Goal: Task Accomplishment & Management: Manage account settings

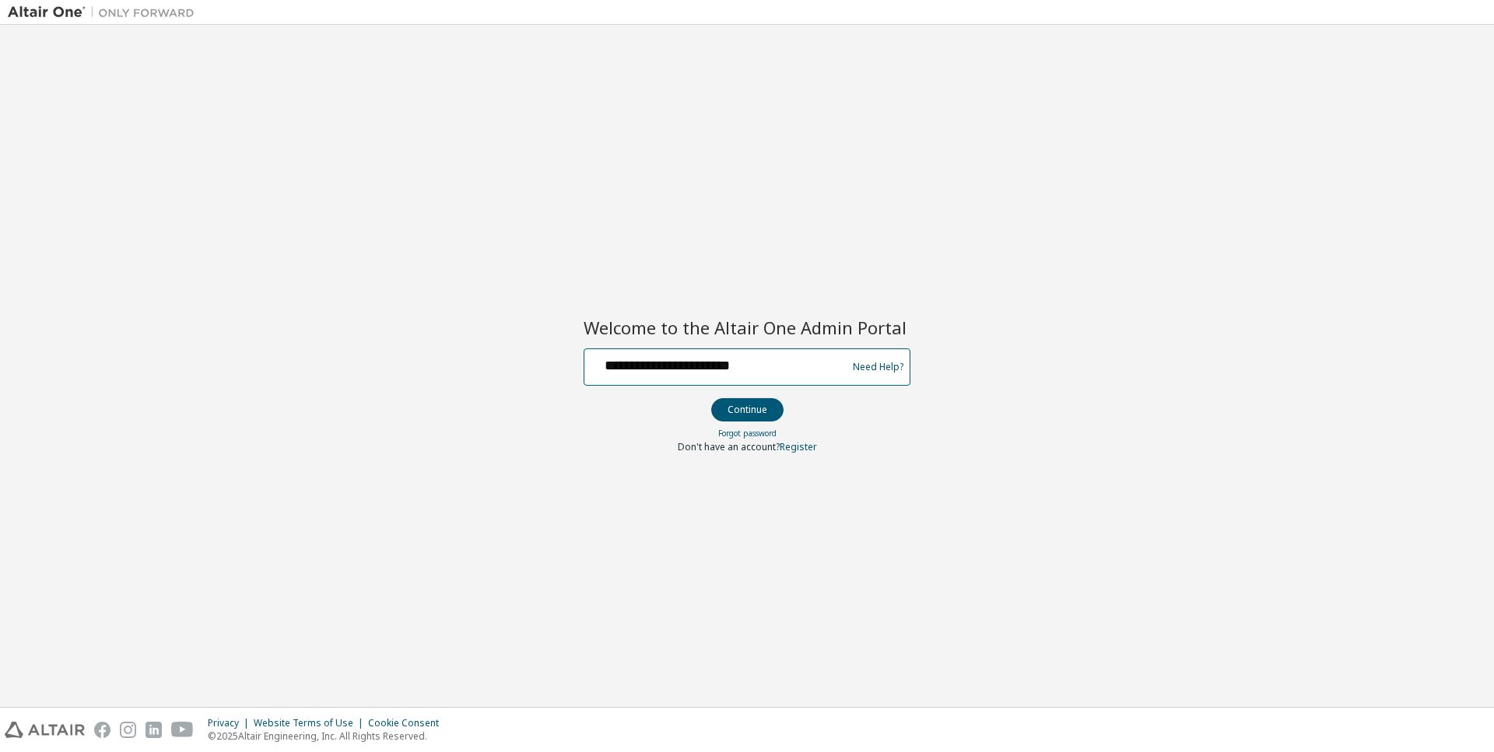
type input "**********"
click at [746, 409] on button "Continue" at bounding box center [747, 409] width 72 height 23
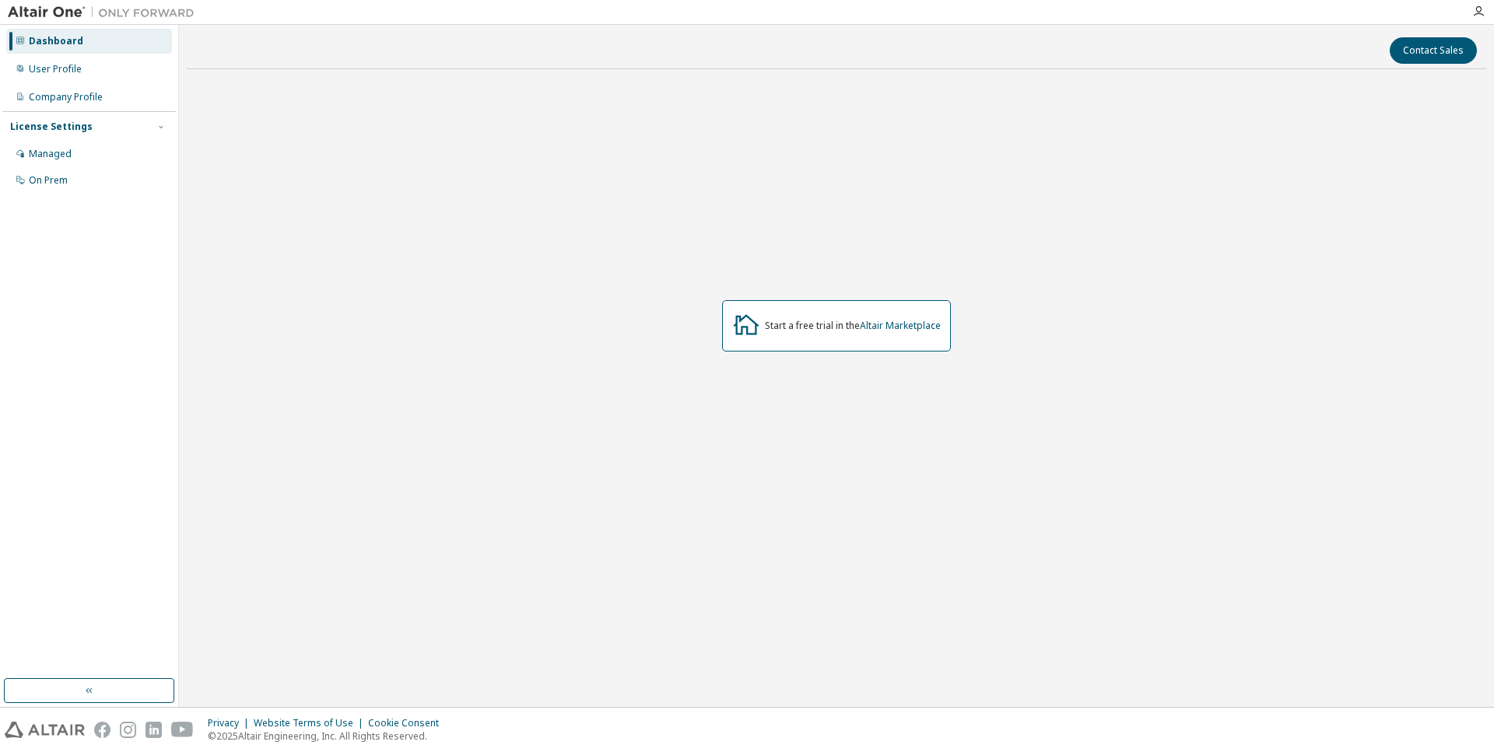
click at [299, 170] on div "Start a free trial in the Altair Marketplace" at bounding box center [836, 326] width 1299 height 489
click at [85, 75] on div "User Profile" at bounding box center [89, 69] width 166 height 25
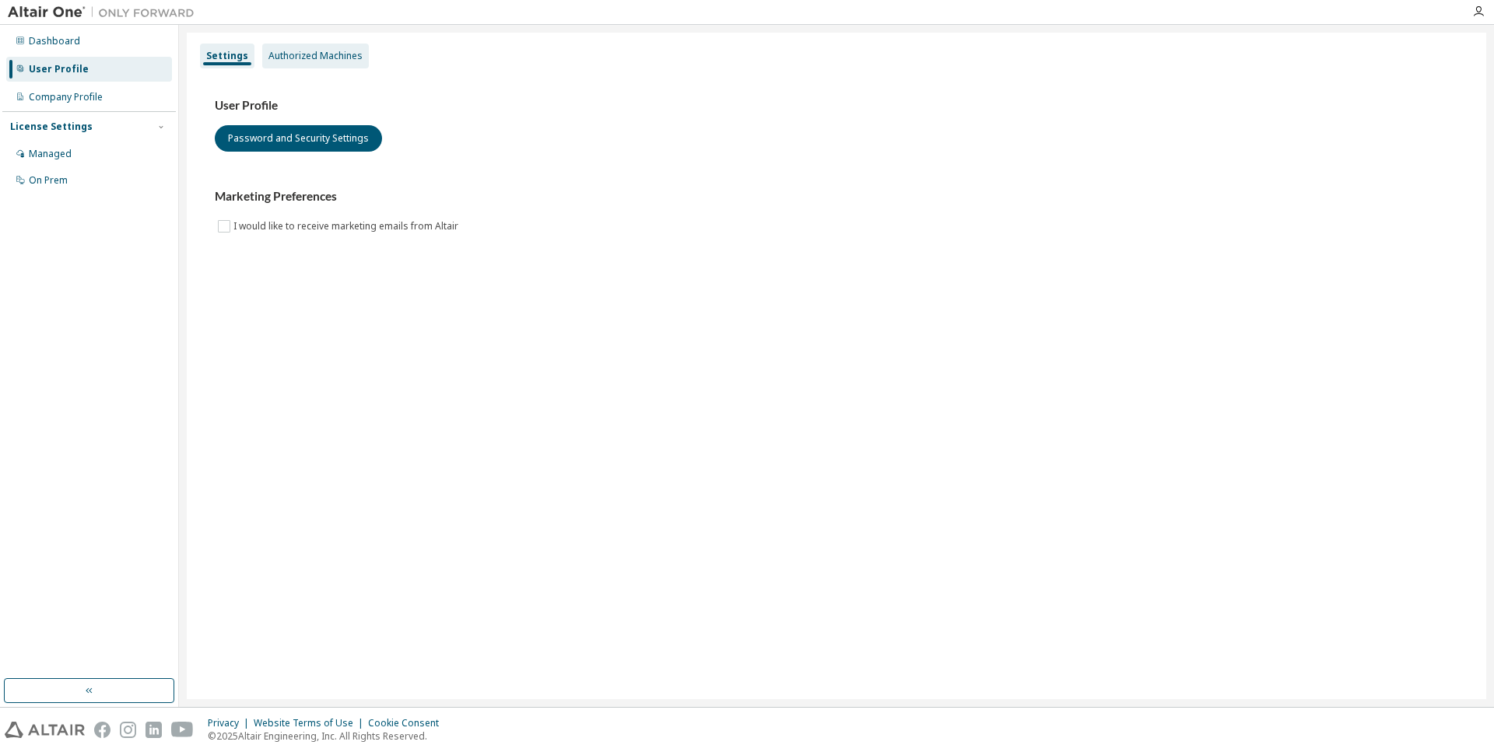
click at [268, 51] on div "Authorized Machines" at bounding box center [315, 56] width 94 height 12
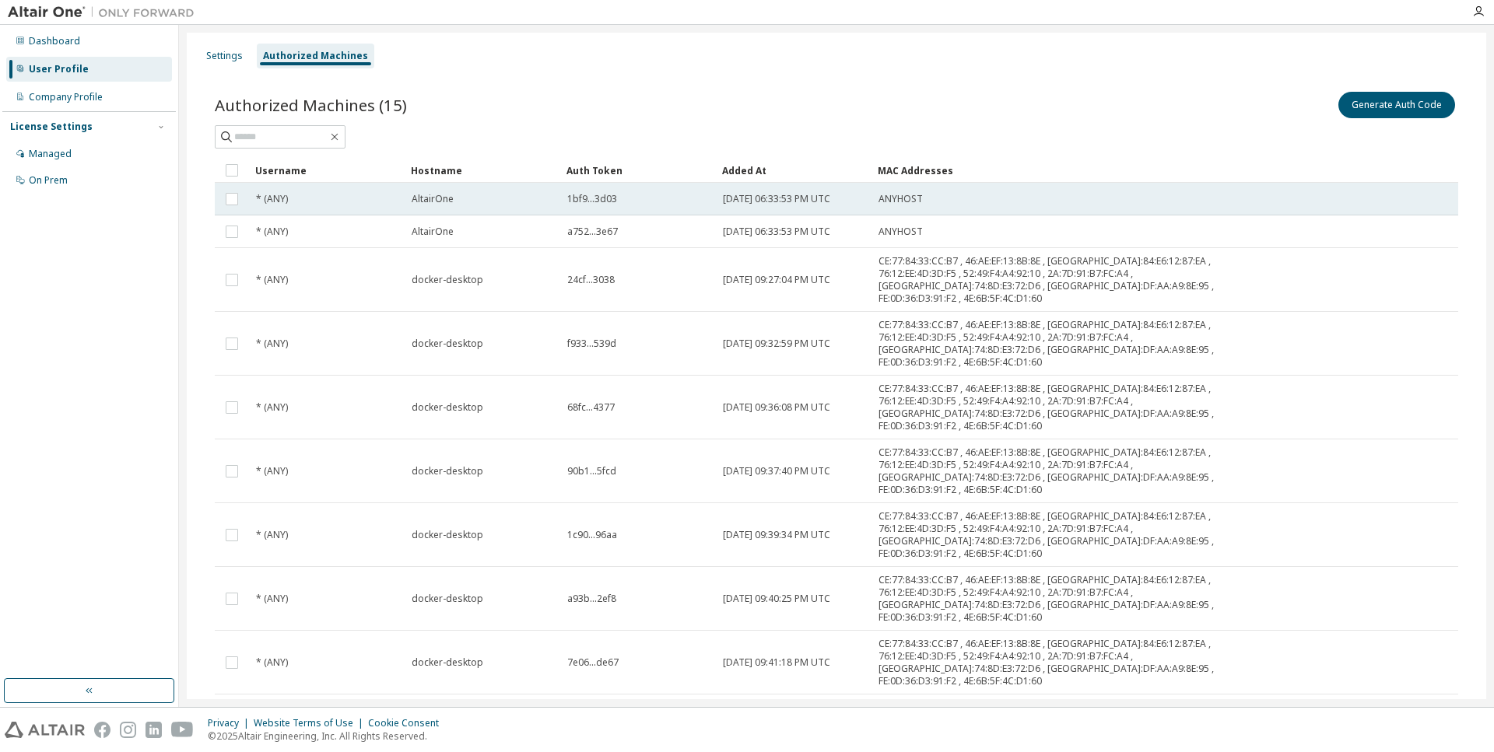
click at [599, 200] on span "1bf9...3d03" at bounding box center [592, 199] width 50 height 12
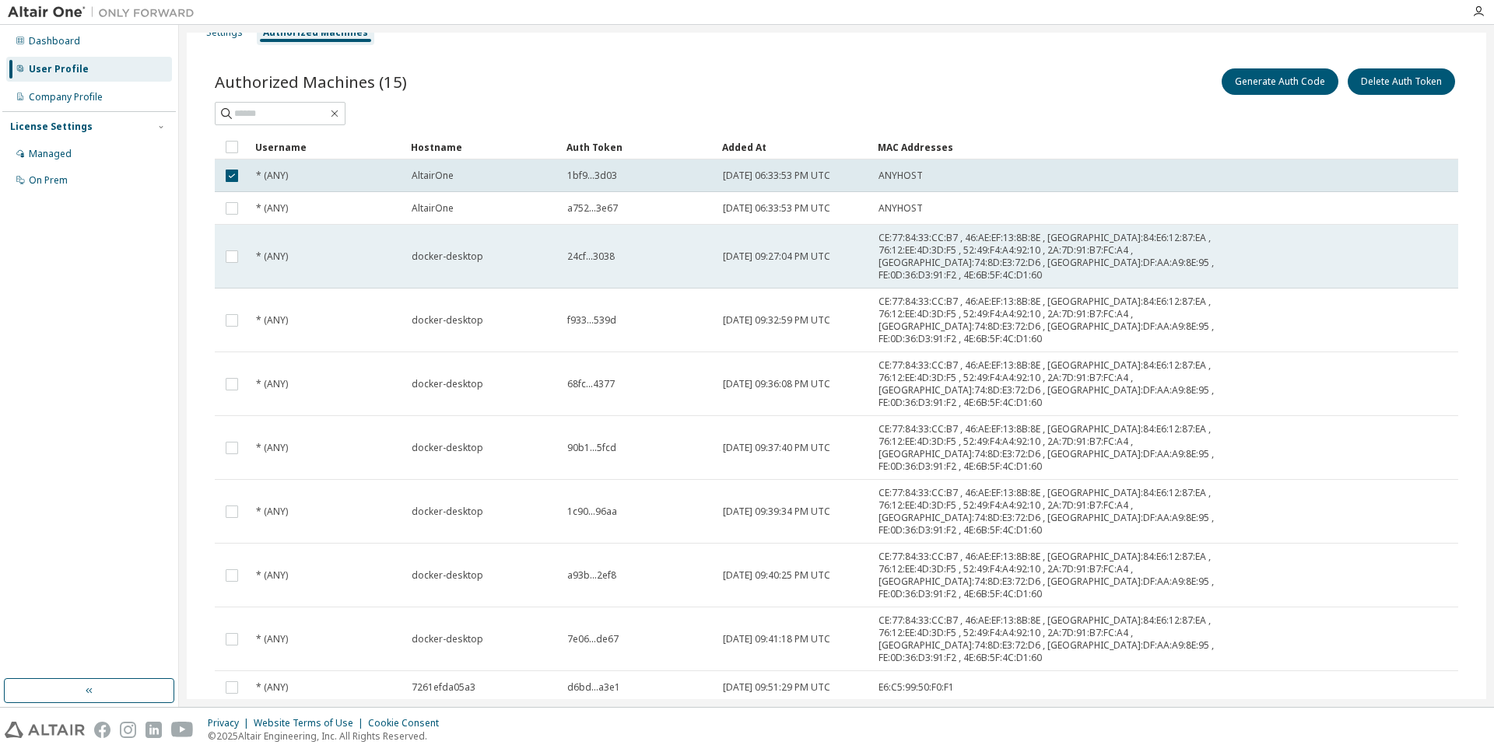
scroll to position [23, 0]
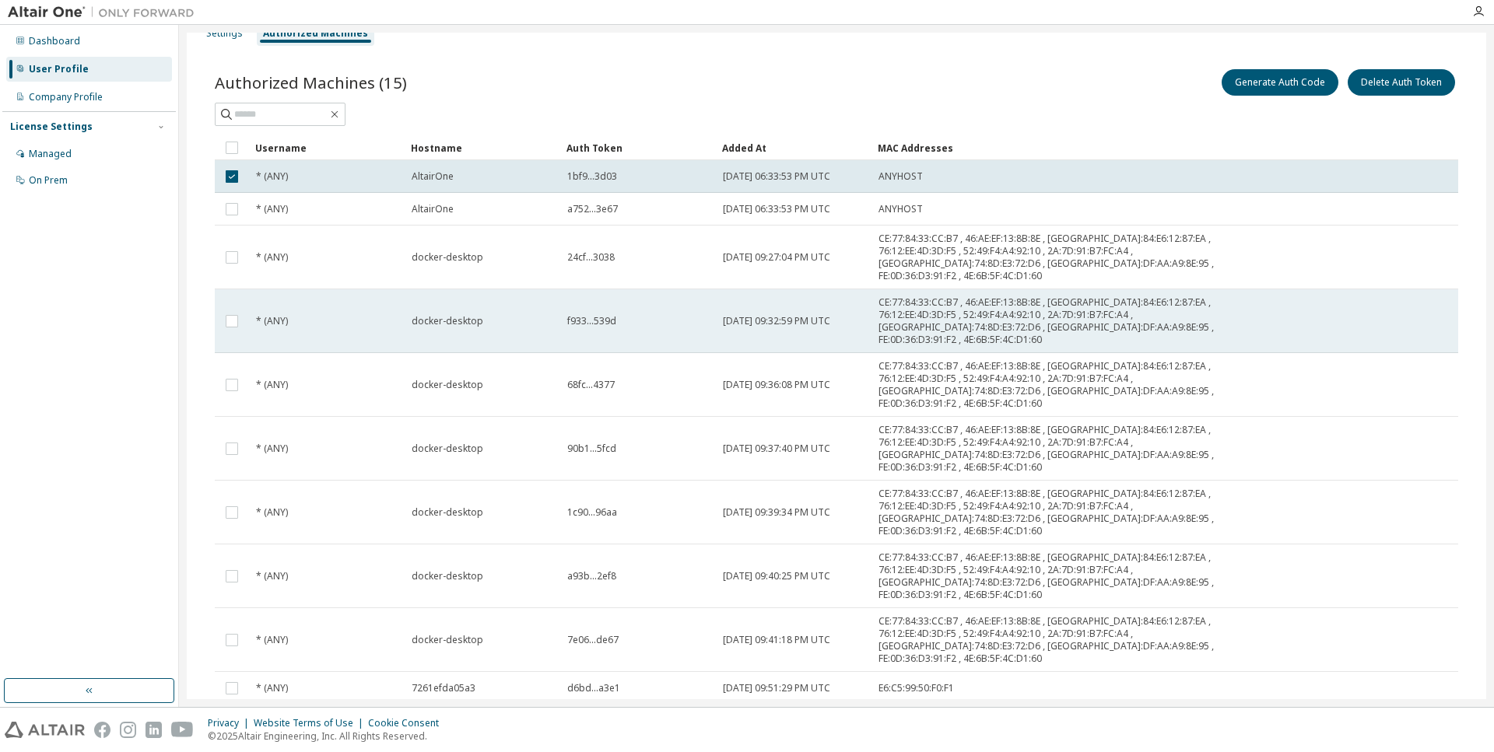
click at [576, 315] on span "f933...539d" at bounding box center [591, 321] width 49 height 12
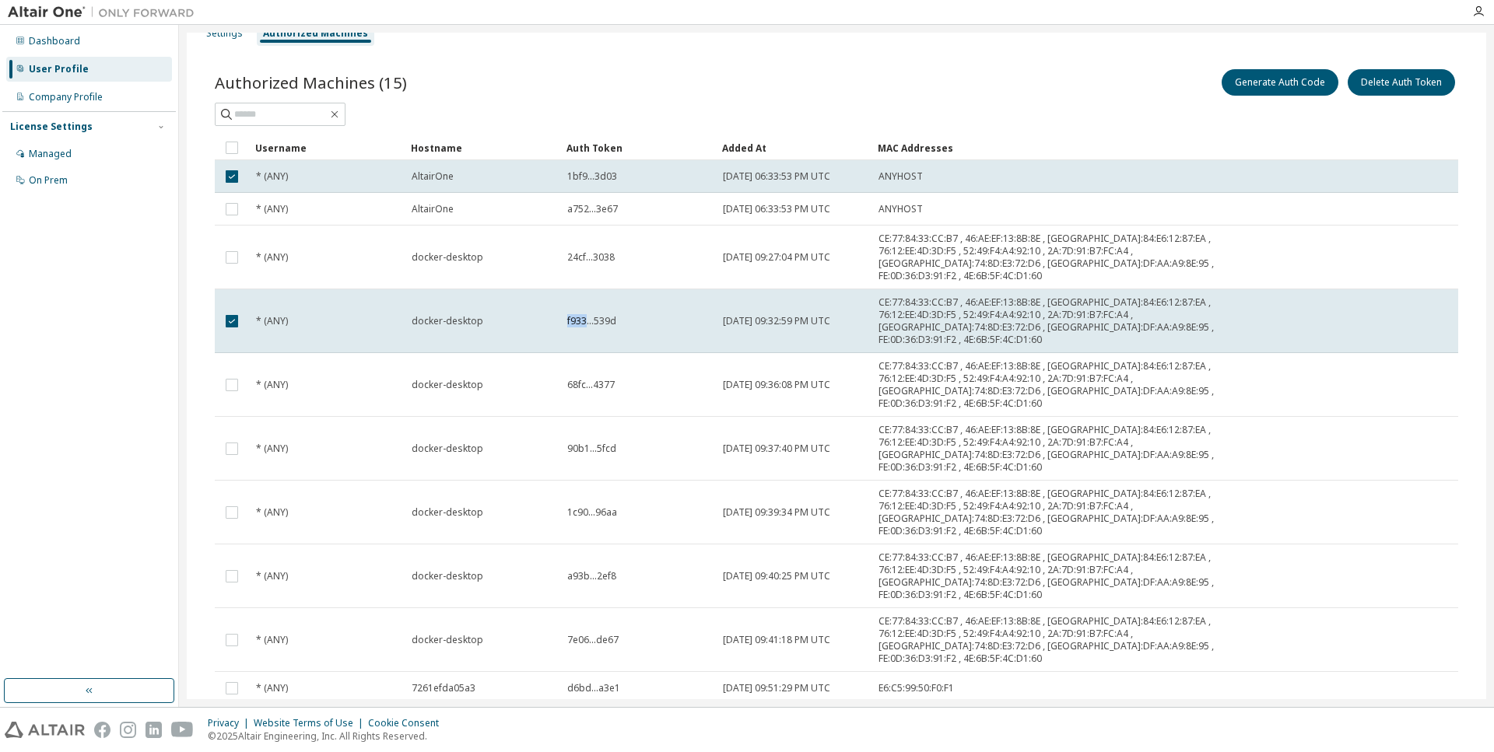
click at [576, 315] on span "f933...539d" at bounding box center [591, 321] width 49 height 12
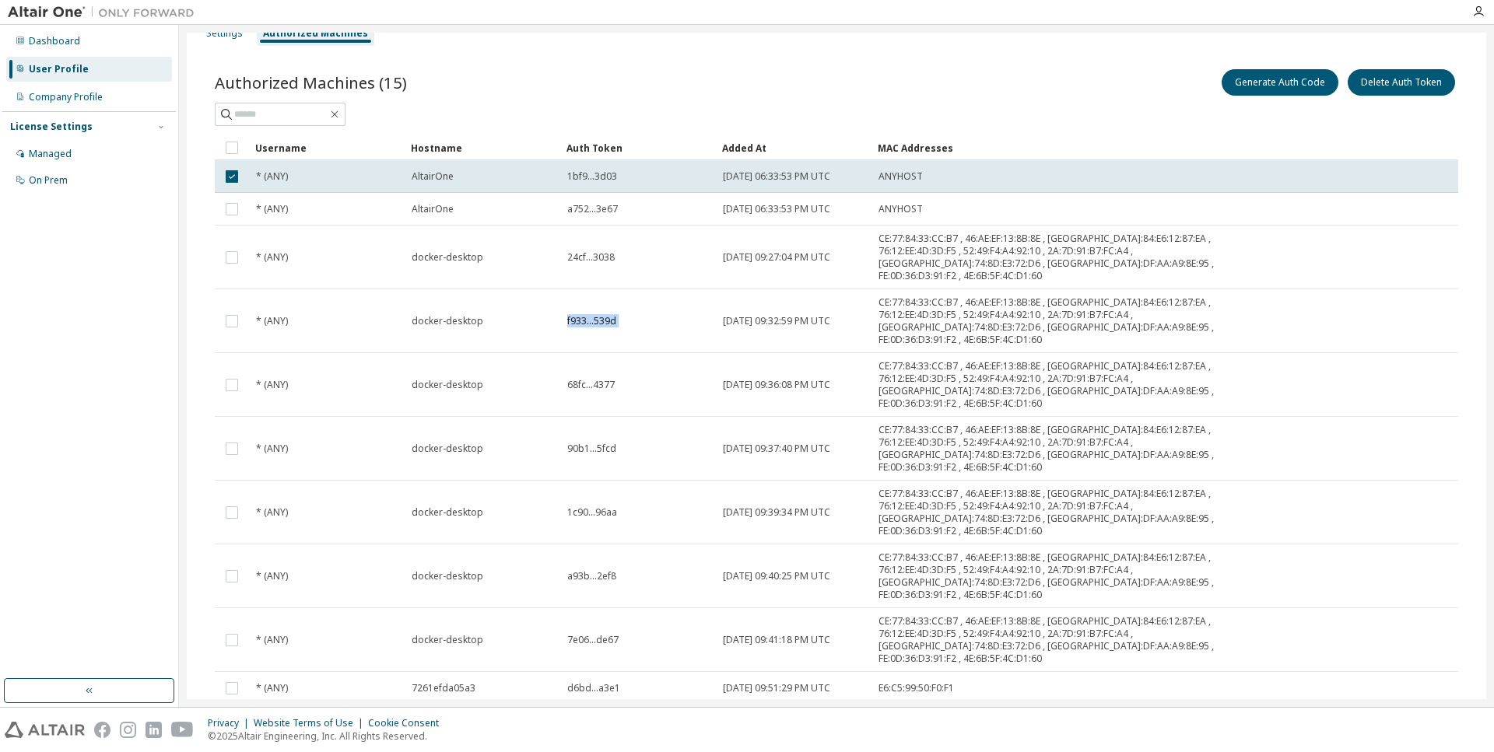
click at [576, 315] on span "f933...539d" at bounding box center [591, 321] width 49 height 12
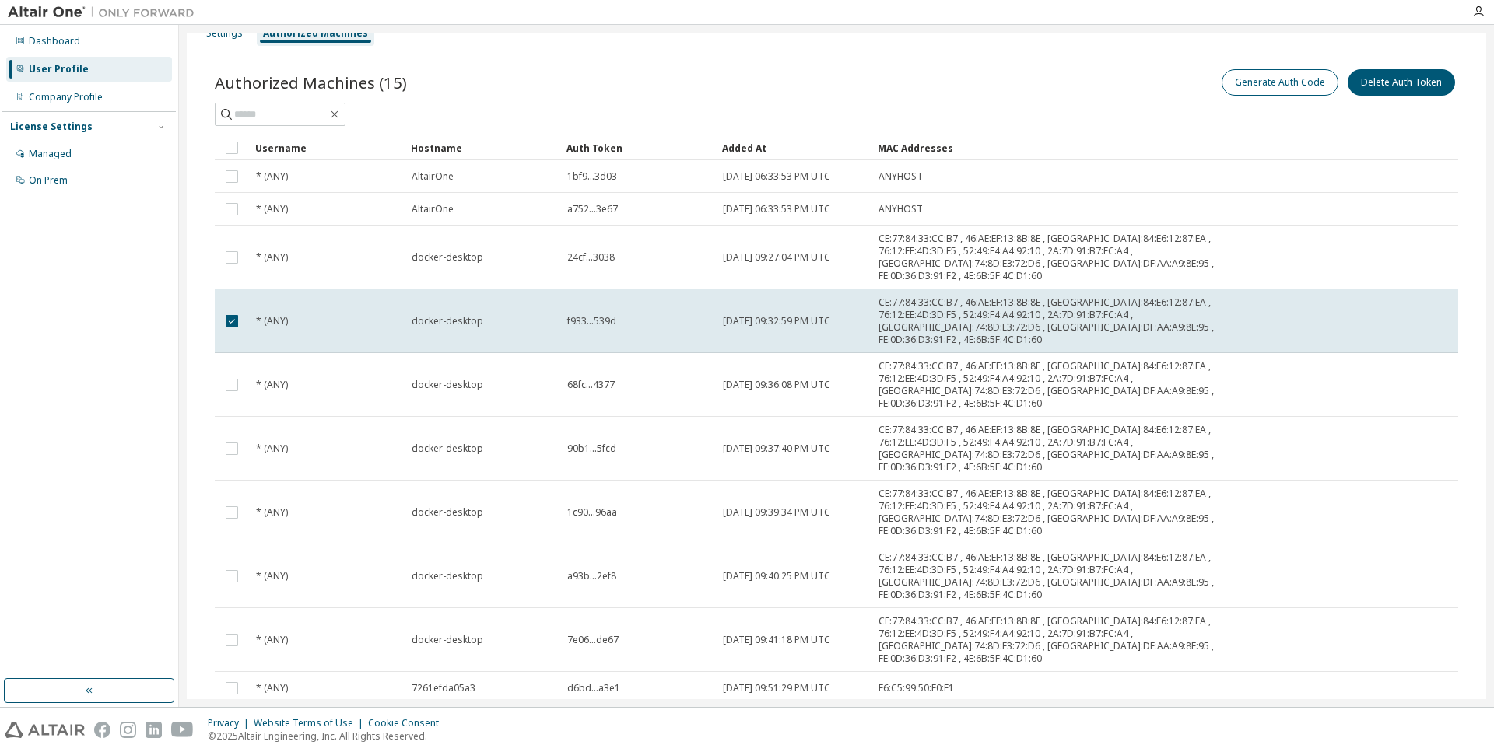
click at [1256, 94] on button "Generate Auth Code" at bounding box center [1280, 82] width 117 height 26
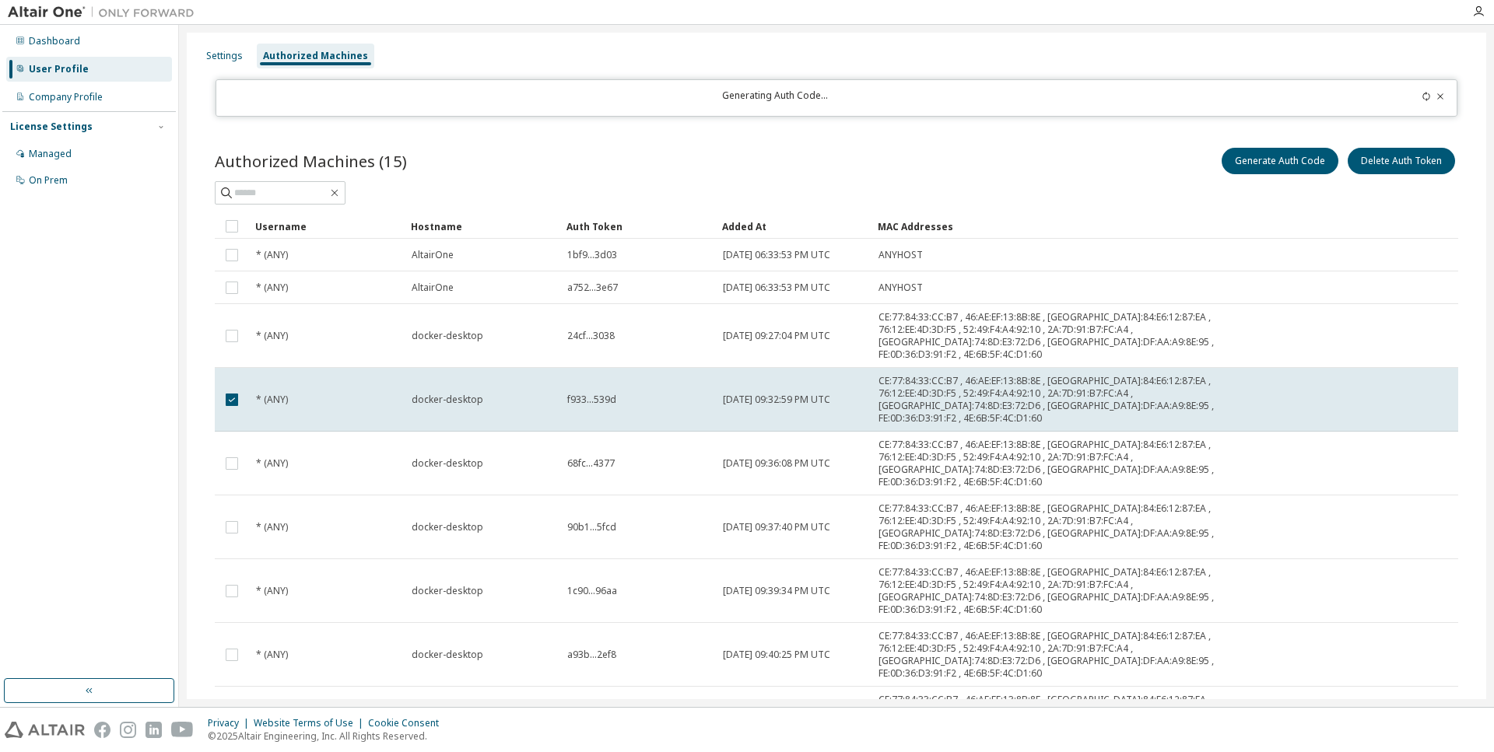
scroll to position [0, 0]
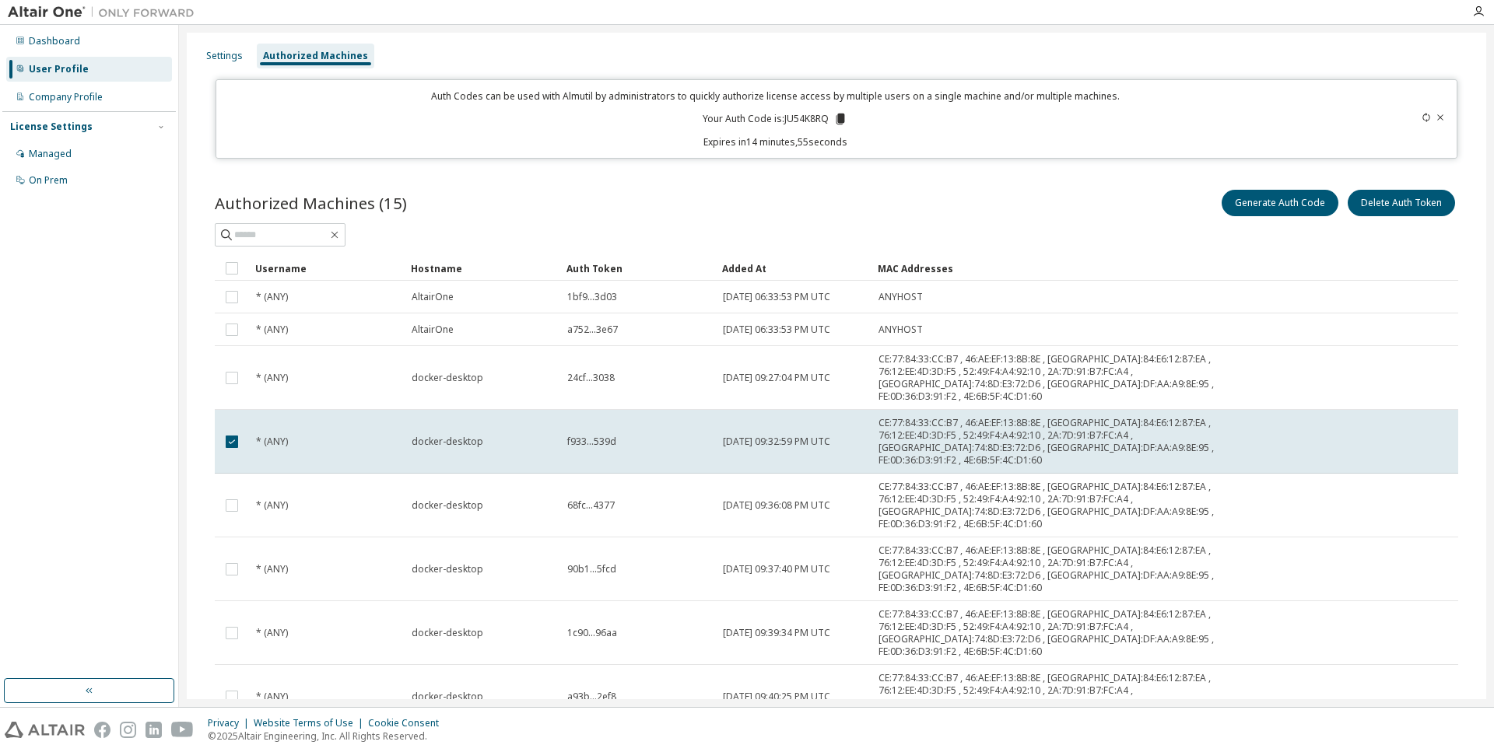
click at [839, 125] on icon at bounding box center [840, 119] width 14 height 14
click at [790, 198] on div "Authorized Machines (15) Generate Auth Code Delete Auth Token" at bounding box center [836, 203] width 1243 height 33
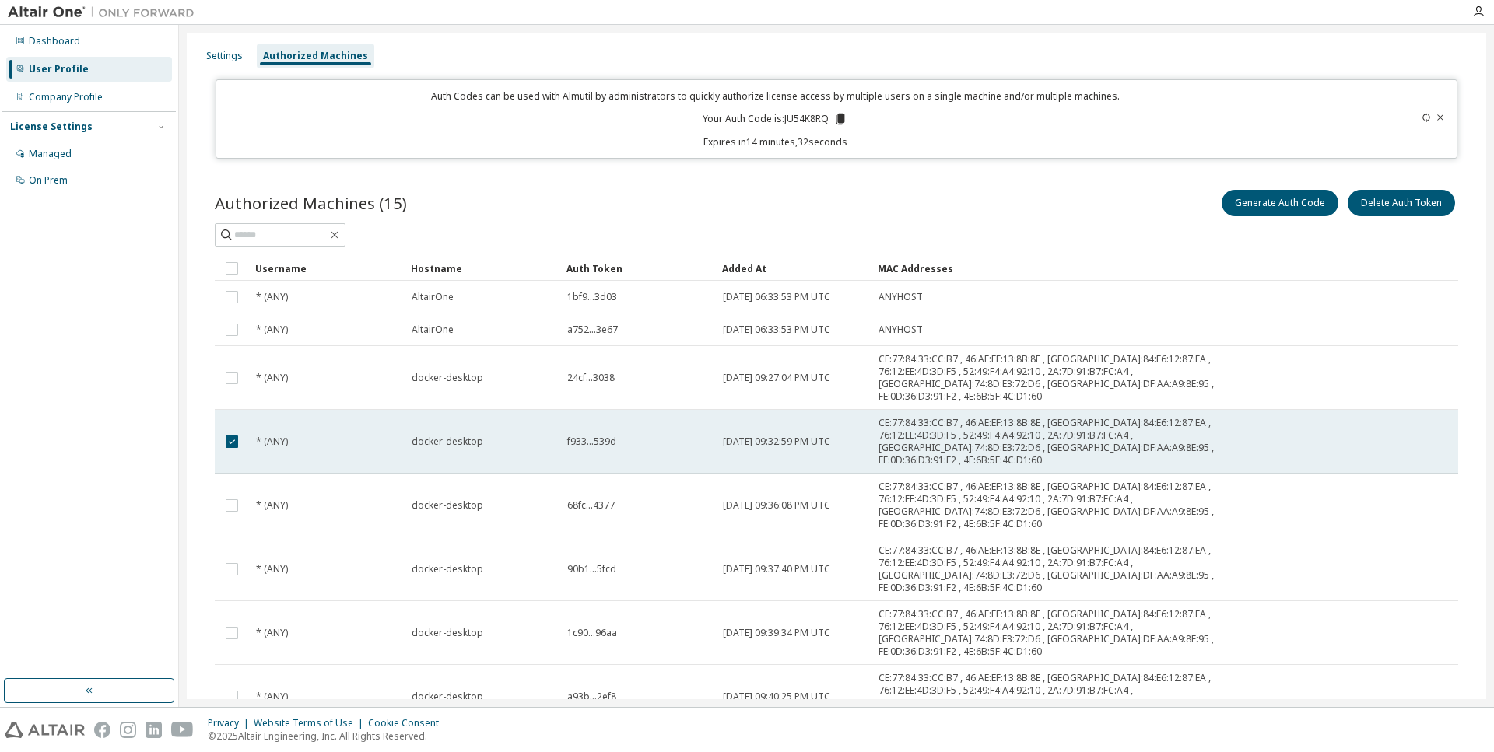
click at [568, 436] on span "f933...539d" at bounding box center [591, 442] width 49 height 12
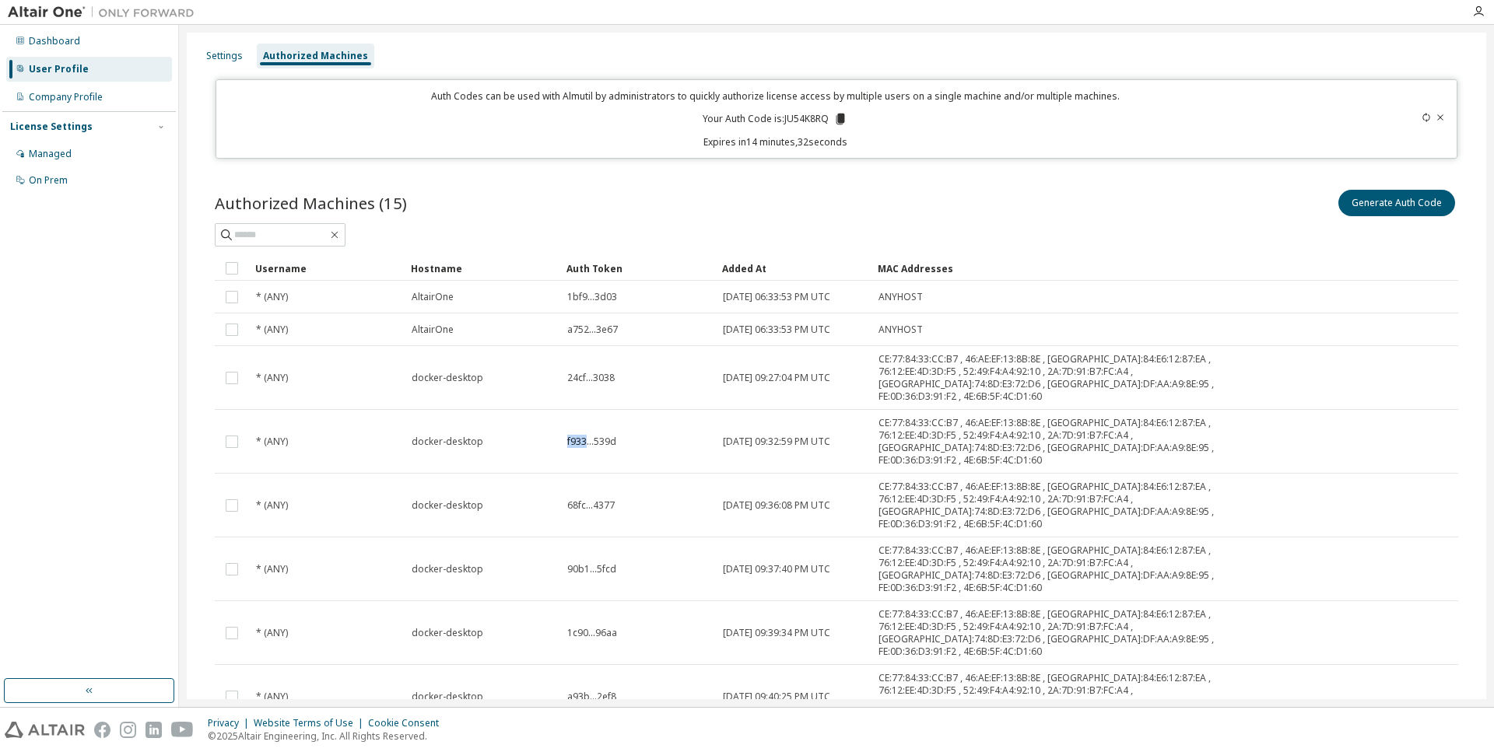
click at [568, 436] on span "f933...539d" at bounding box center [591, 442] width 49 height 12
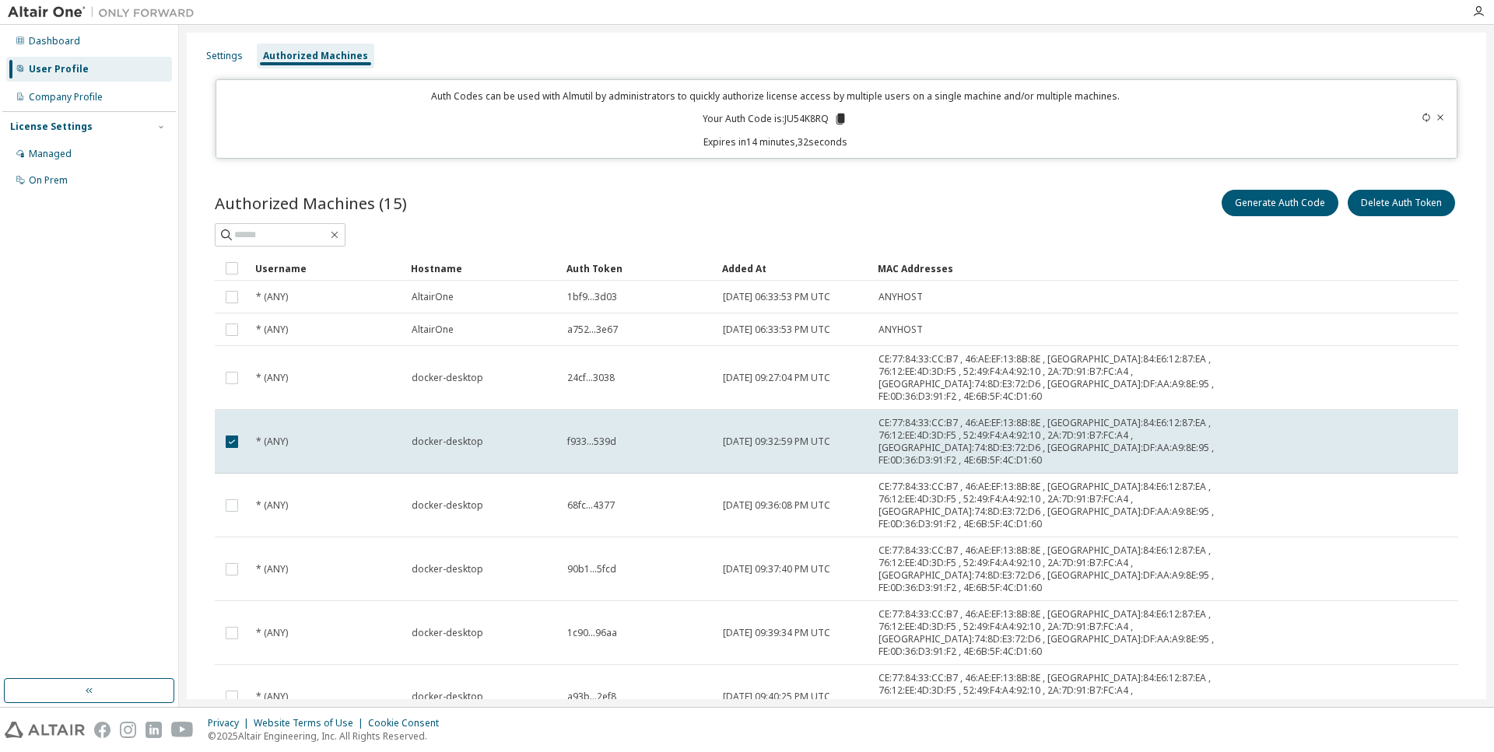
click at [568, 436] on span "f933...539d" at bounding box center [591, 442] width 49 height 12
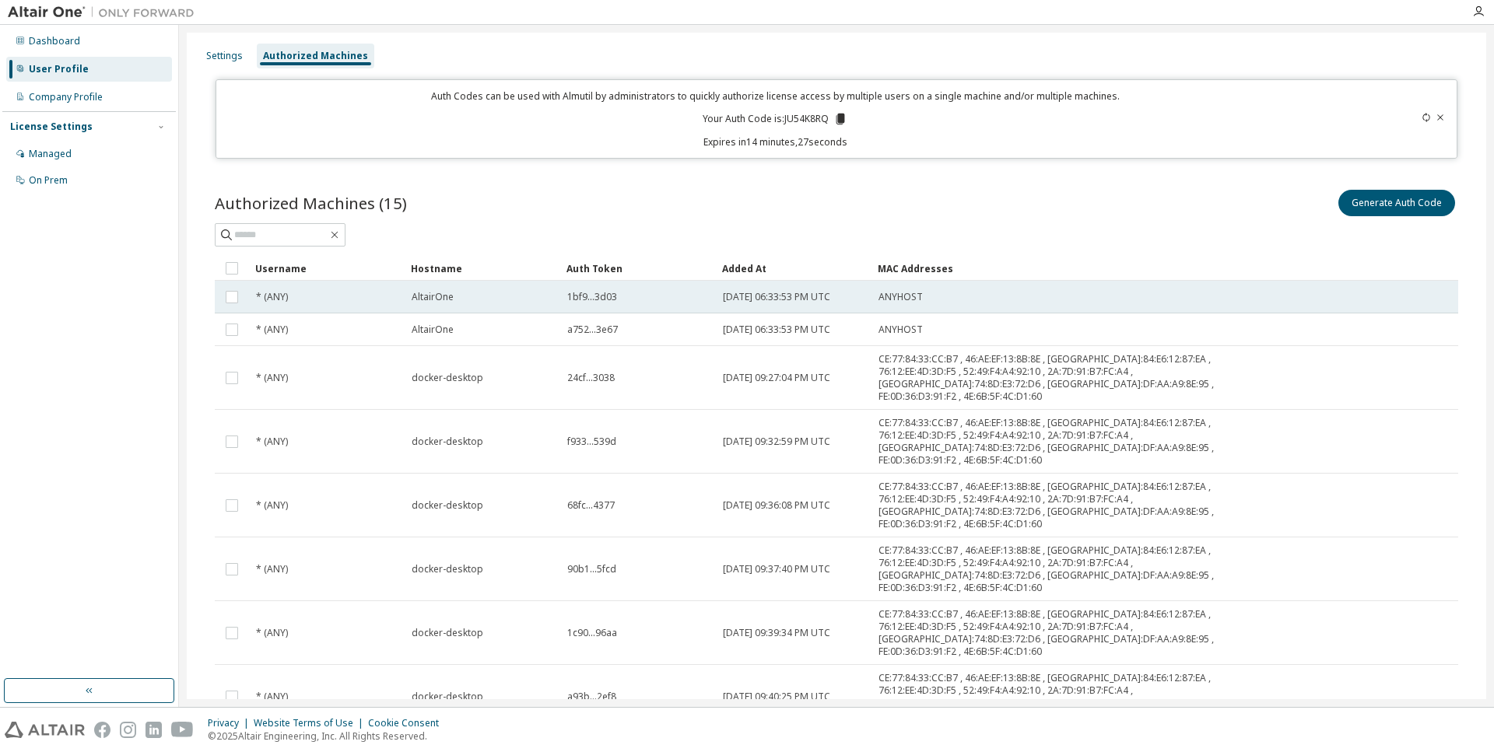
click at [601, 299] on span "1bf9...3d03" at bounding box center [592, 297] width 50 height 12
click at [220, 61] on div "Settings" at bounding box center [224, 56] width 37 height 12
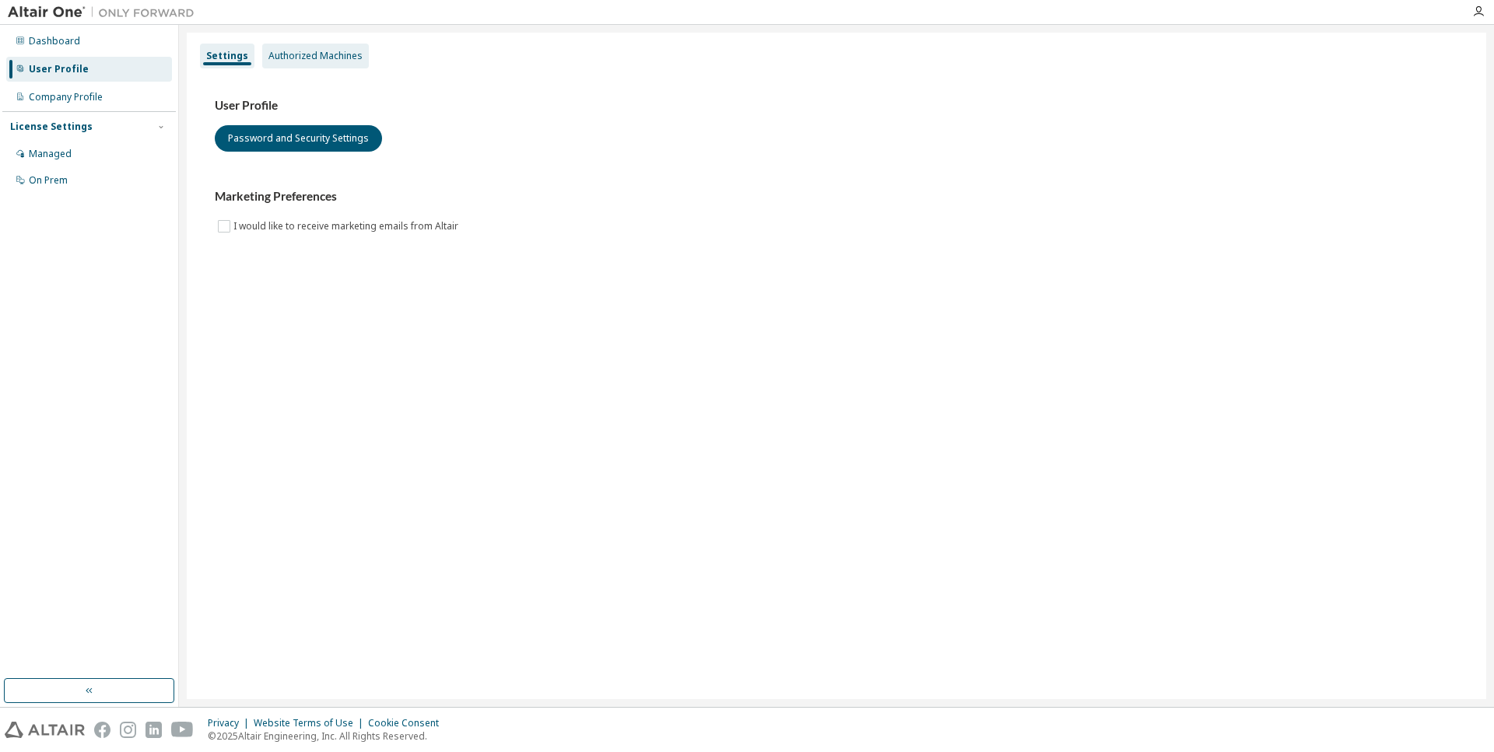
click at [283, 64] on div "Authorized Machines" at bounding box center [315, 56] width 107 height 25
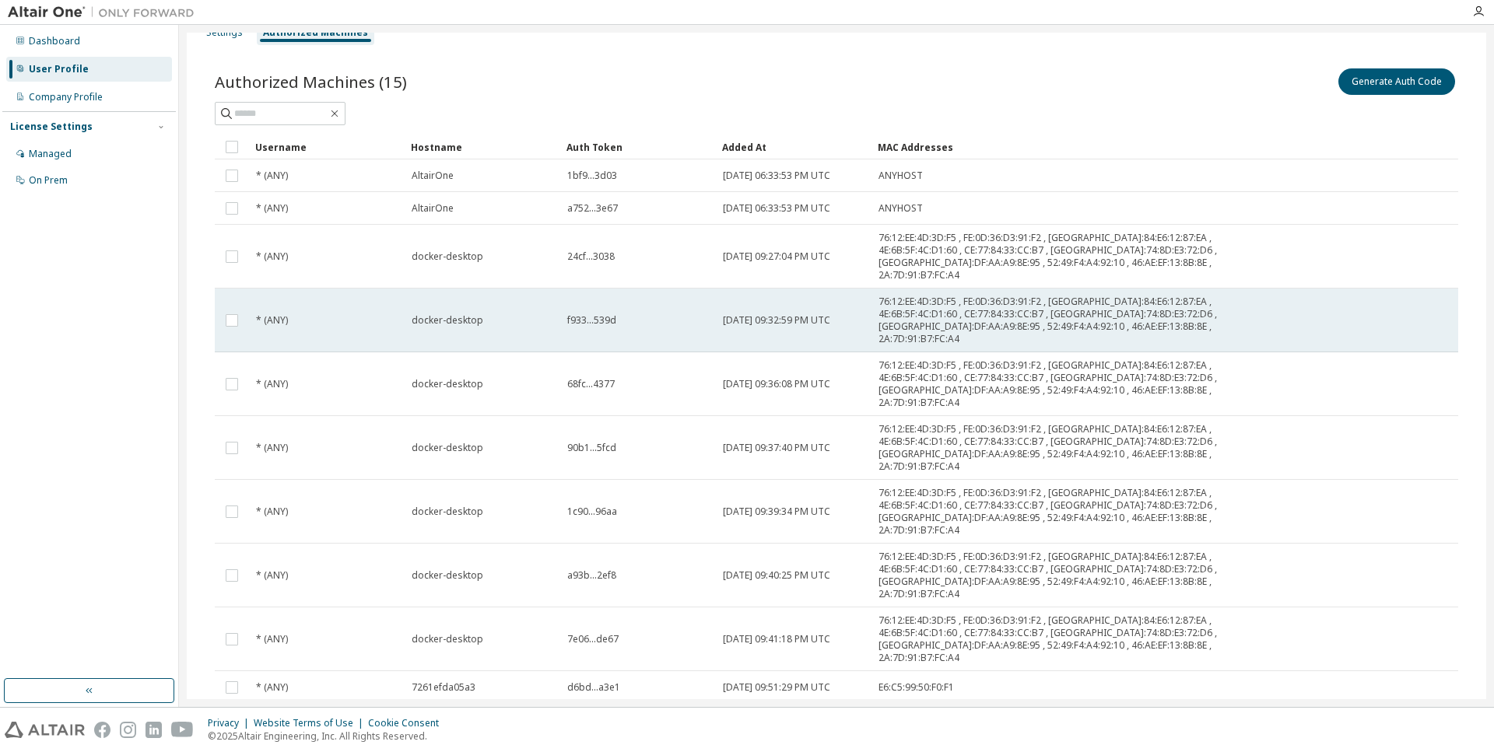
scroll to position [23, 0]
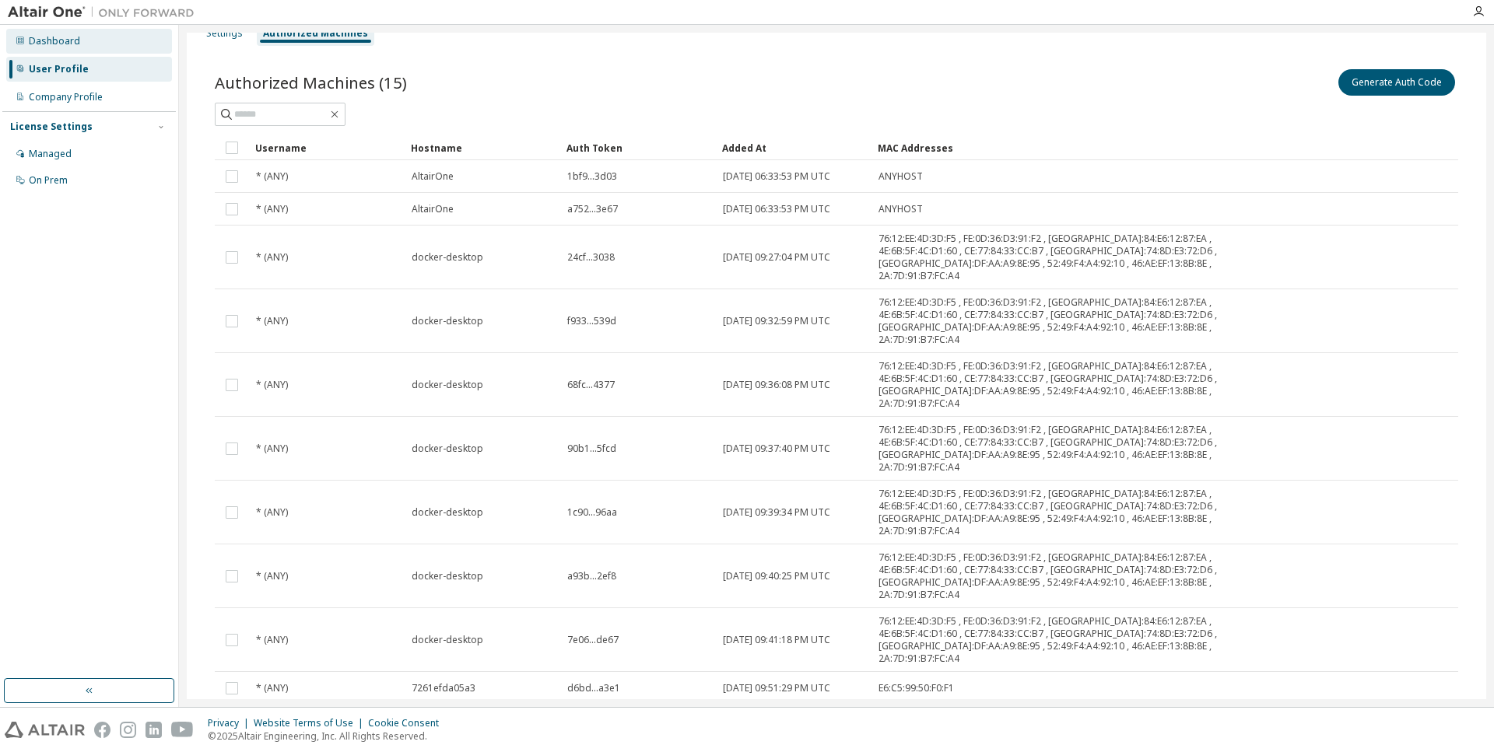
click at [76, 49] on div "Dashboard" at bounding box center [89, 41] width 166 height 25
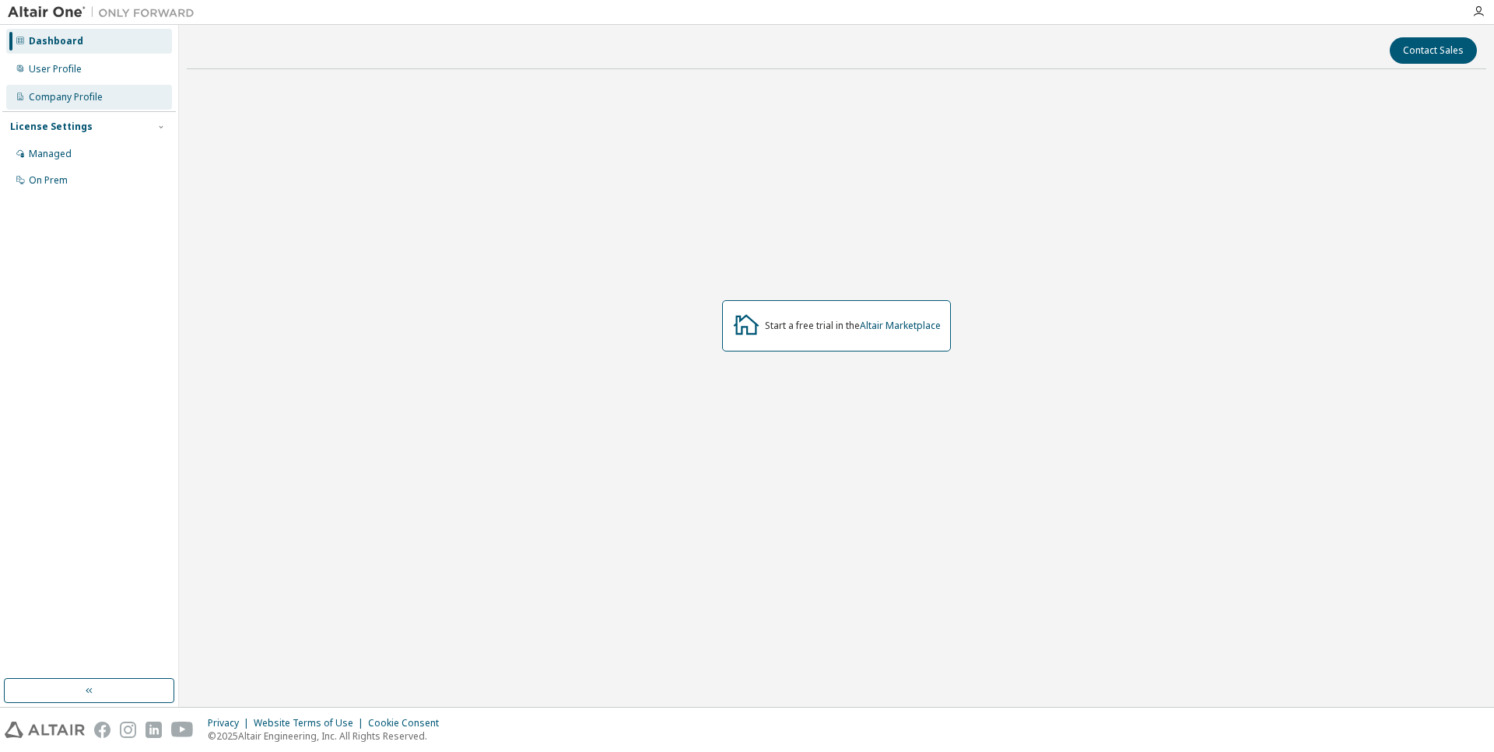
click at [75, 93] on div "Company Profile" at bounding box center [66, 97] width 74 height 12
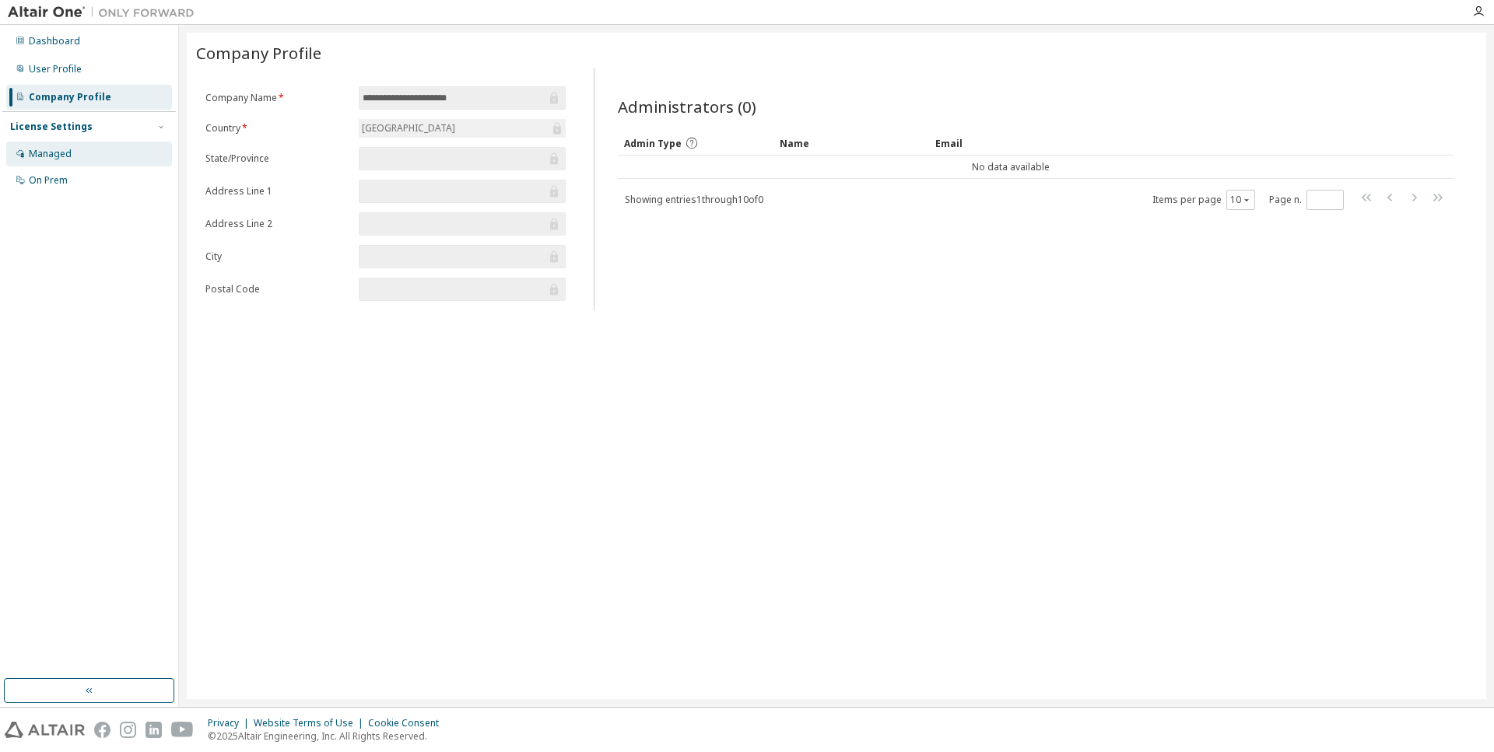
click at [74, 155] on div "Managed" at bounding box center [89, 154] width 166 height 25
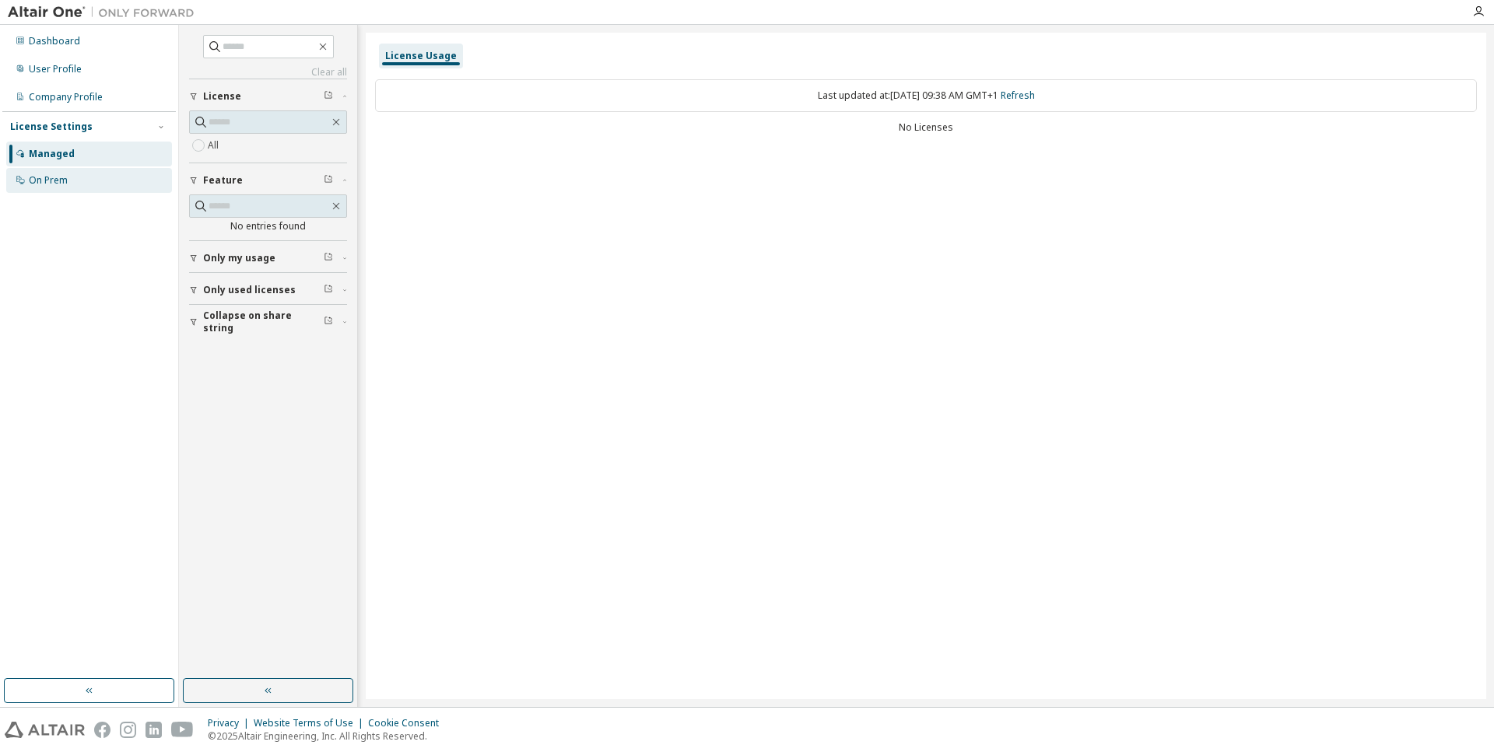
click at [70, 177] on div "On Prem" at bounding box center [89, 180] width 166 height 25
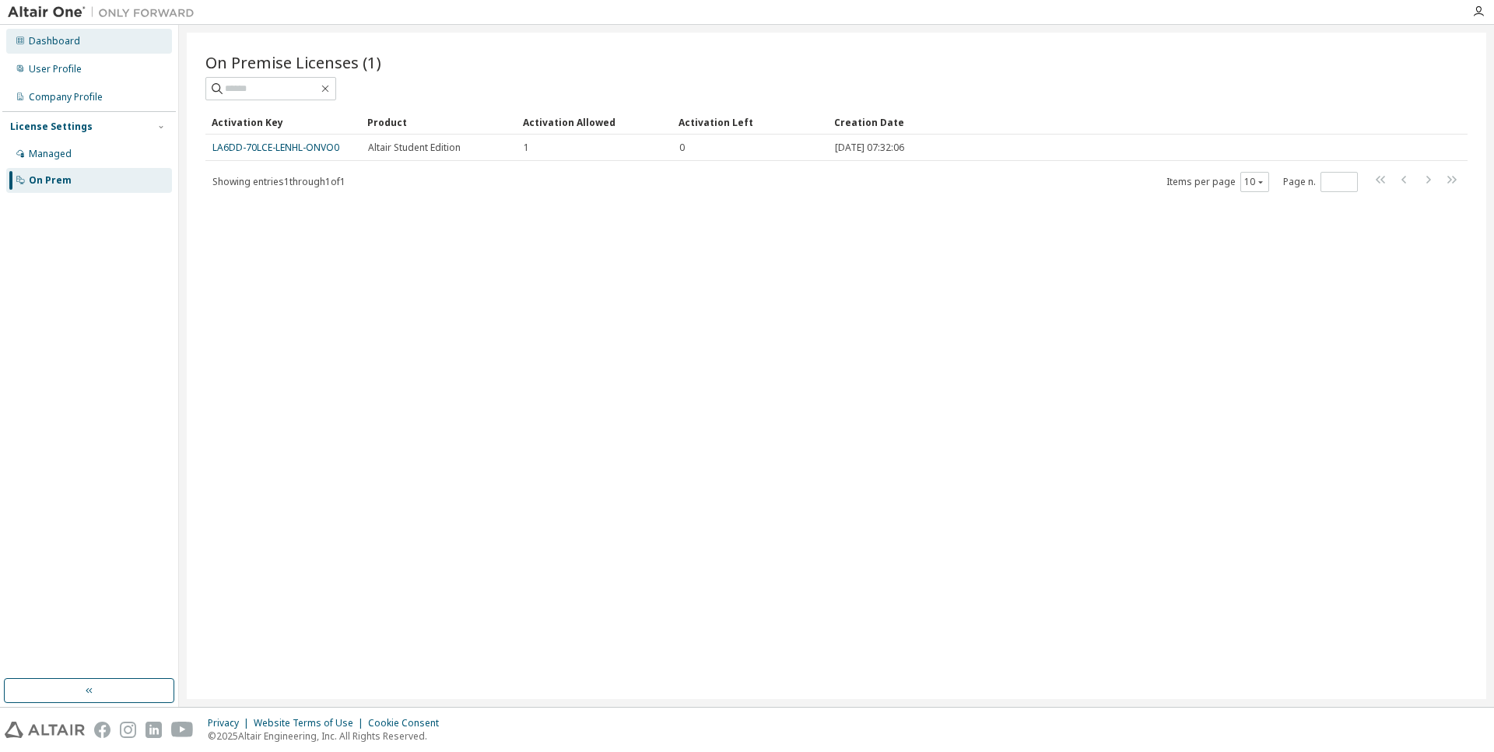
click at [78, 47] on div "Dashboard" at bounding box center [89, 41] width 166 height 25
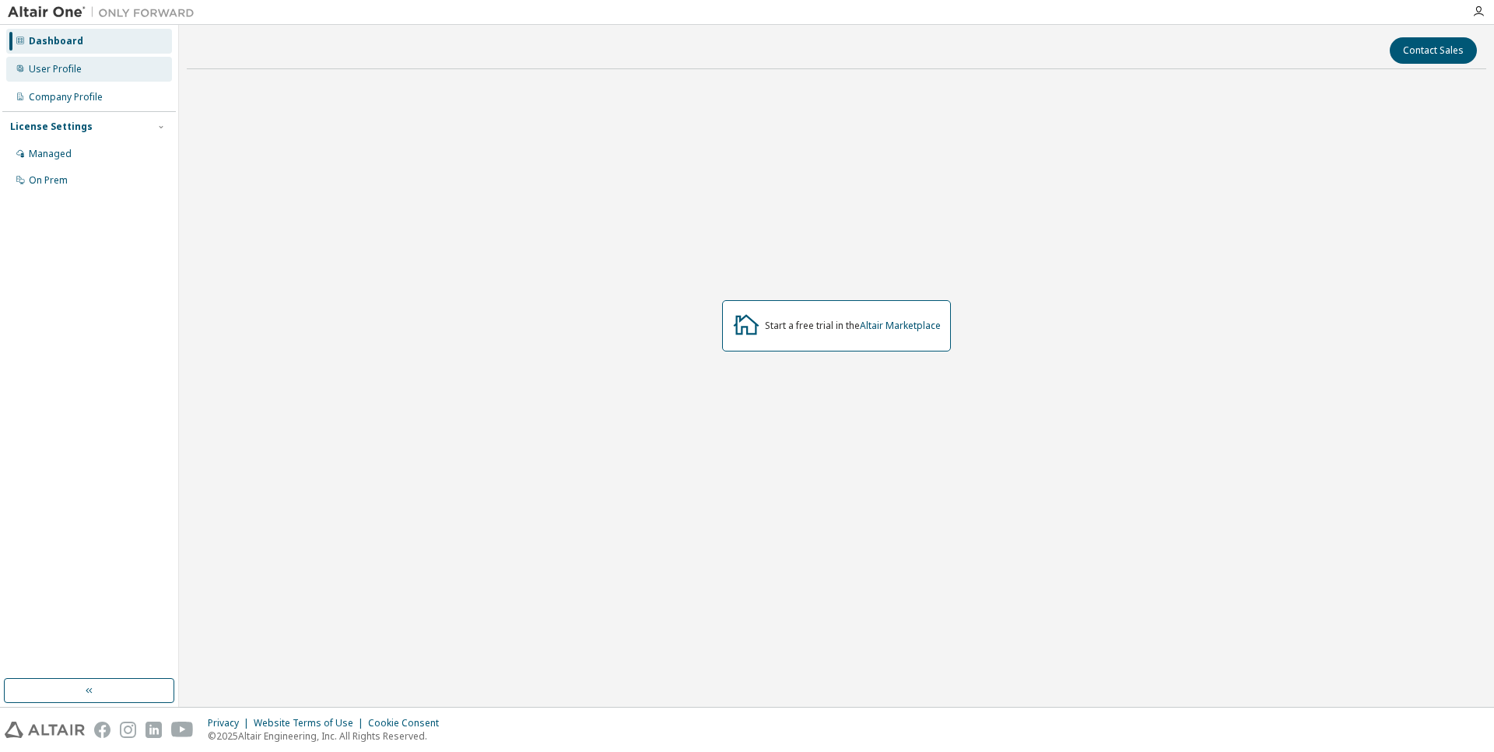
click at [75, 63] on div "User Profile" at bounding box center [55, 69] width 53 height 12
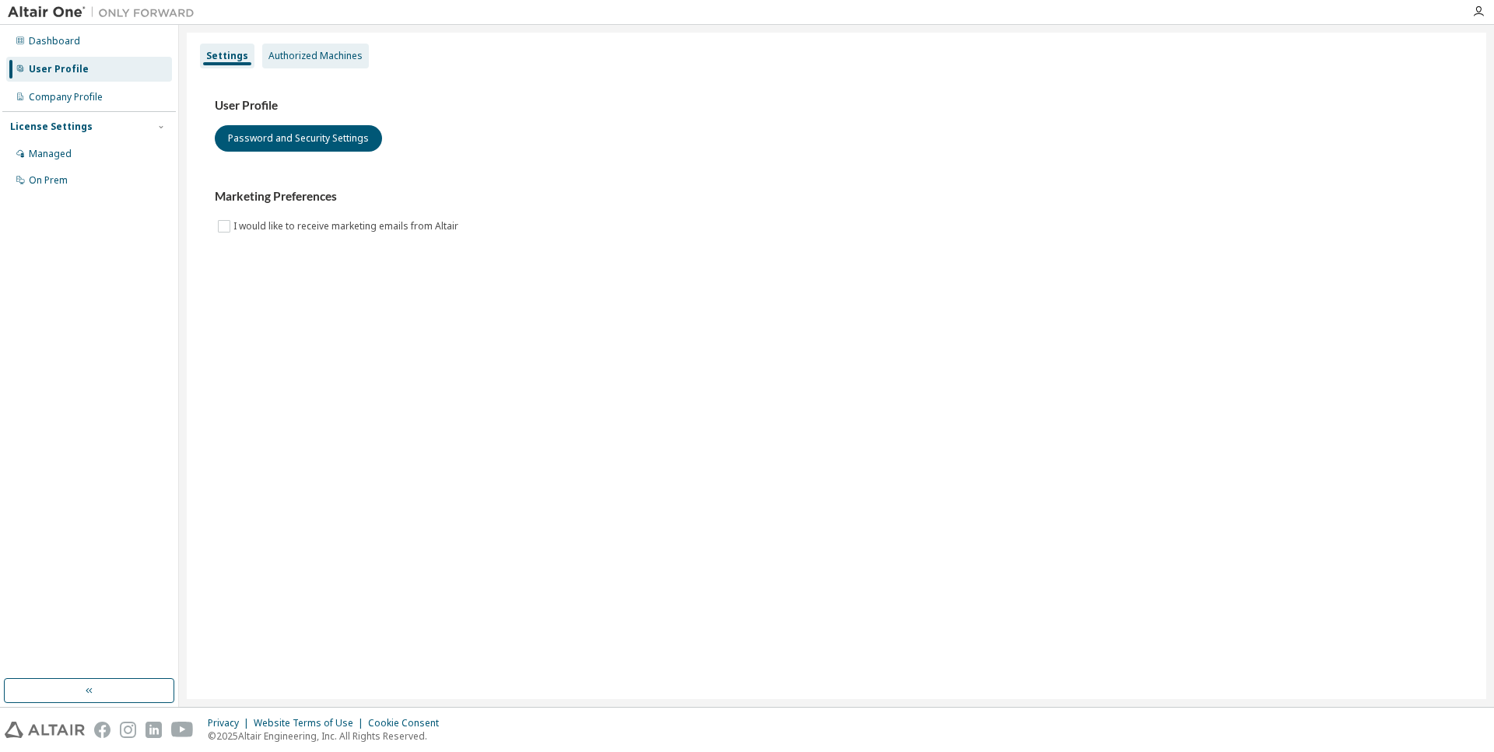
click at [309, 58] on div "Authorized Machines" at bounding box center [315, 56] width 94 height 12
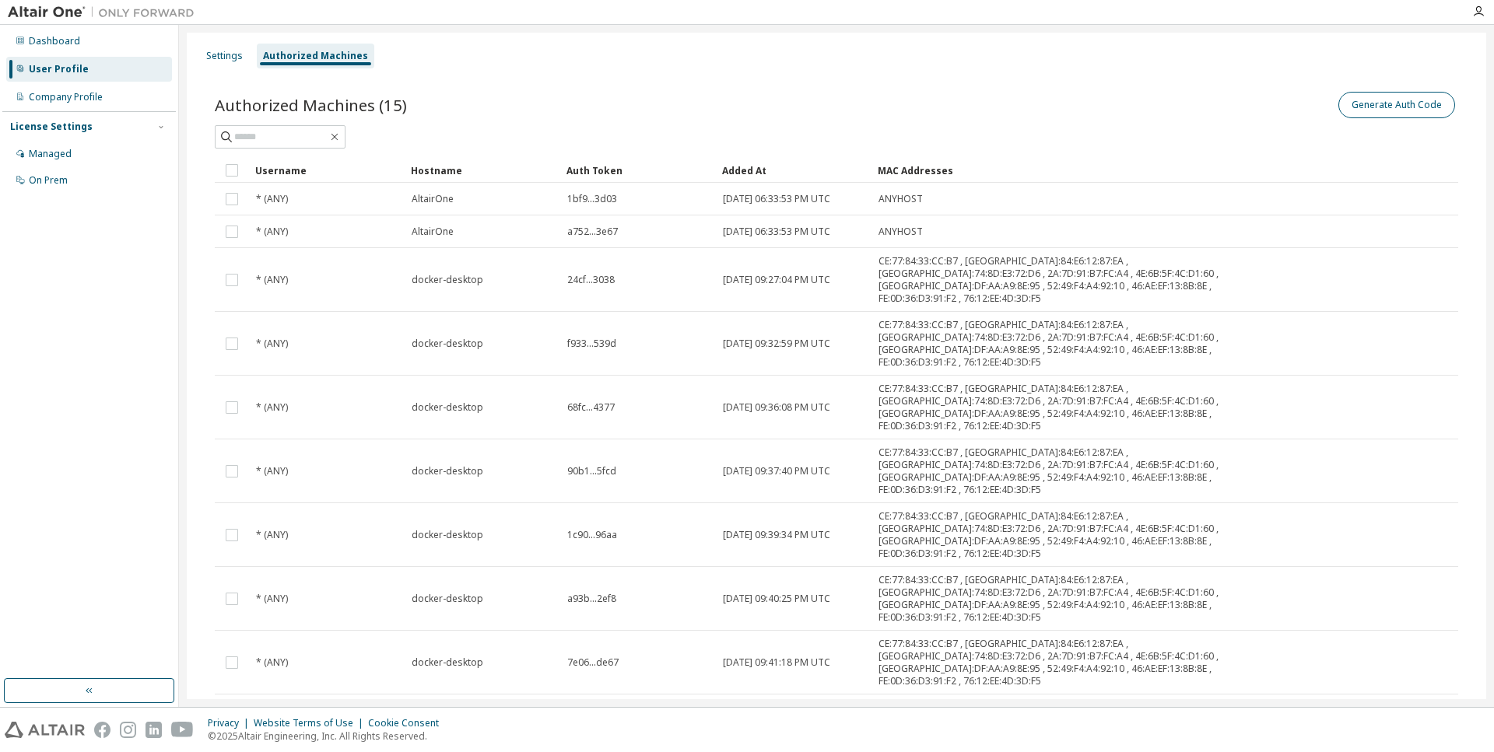
click at [1410, 109] on button "Generate Auth Code" at bounding box center [1396, 105] width 117 height 26
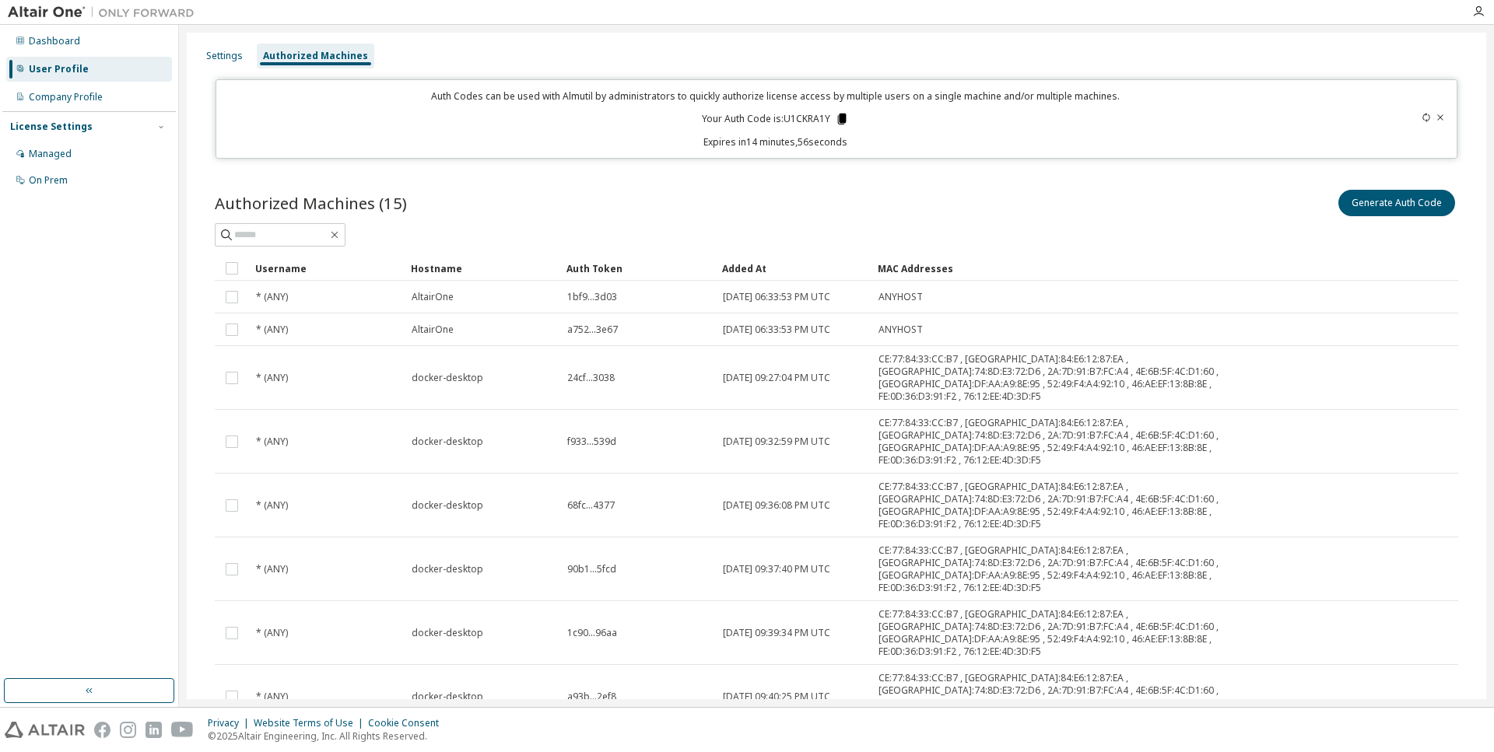
click at [838, 118] on icon at bounding box center [842, 119] width 9 height 11
click at [823, 168] on div "Authorized Machines (15) Generate Auth Code Clear Load Save Save As Field Opera…" at bounding box center [836, 533] width 1281 height 730
click at [104, 46] on div "Dashboard" at bounding box center [89, 41] width 166 height 25
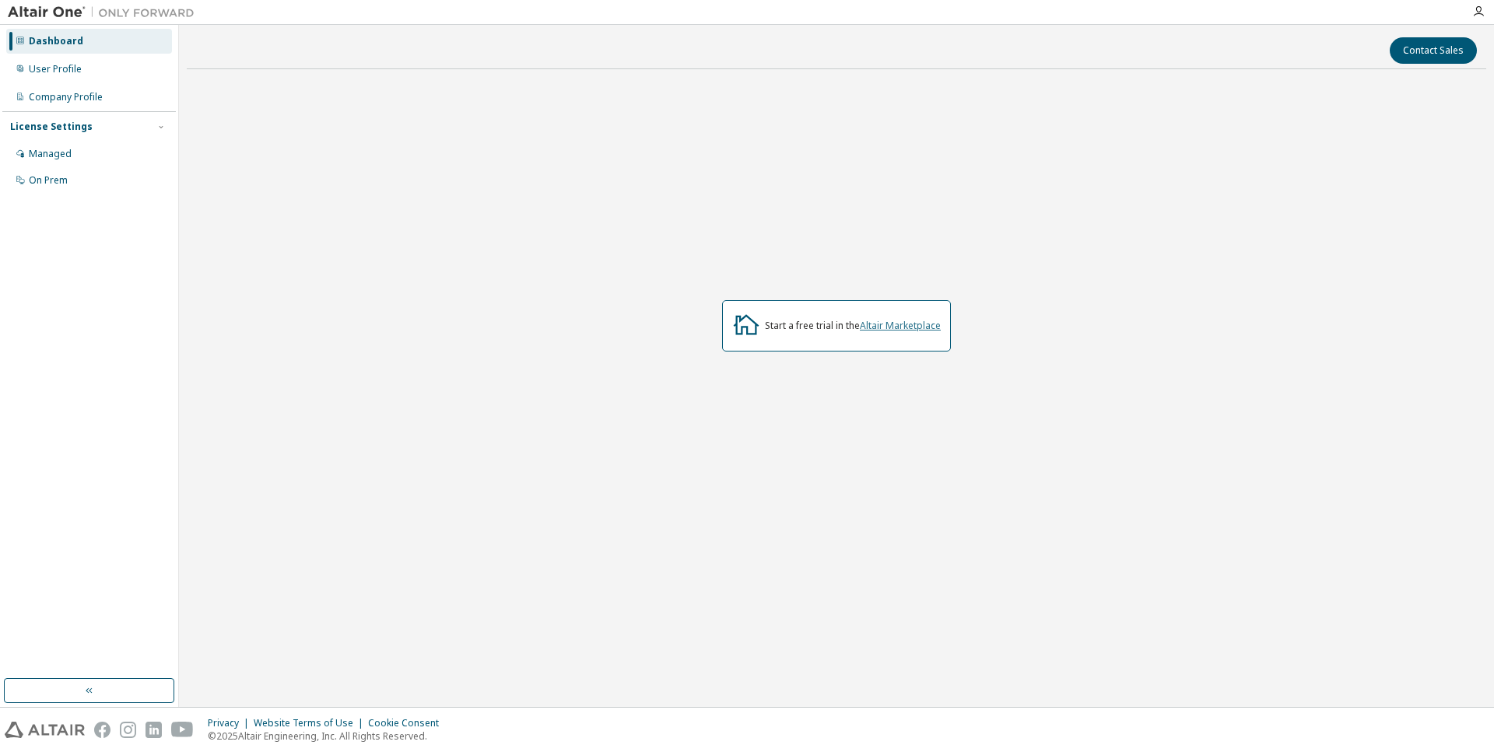
click at [898, 325] on link "Altair Marketplace" at bounding box center [900, 325] width 81 height 13
